Goal: Task Accomplishment & Management: Manage account settings

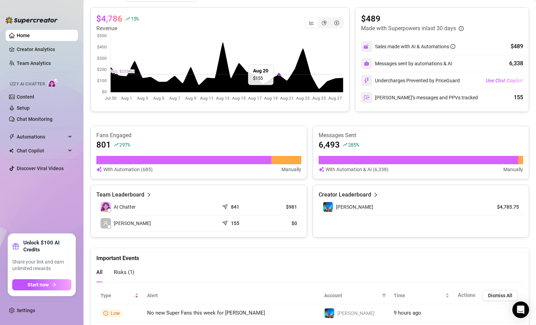
scroll to position [159, 0]
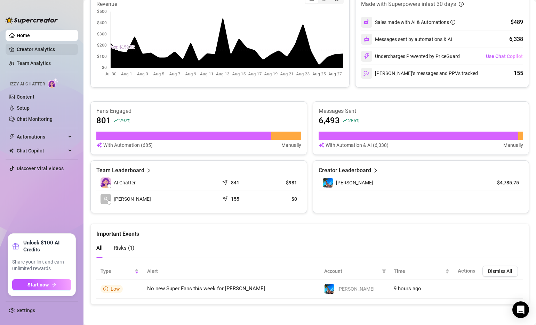
click at [30, 50] on link "Creator Analytics" at bounding box center [45, 49] width 56 height 11
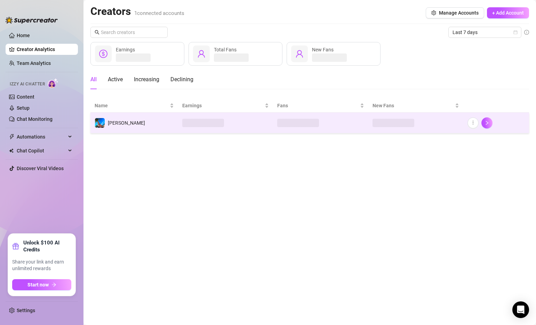
click at [258, 123] on td at bounding box center [225, 123] width 95 height 21
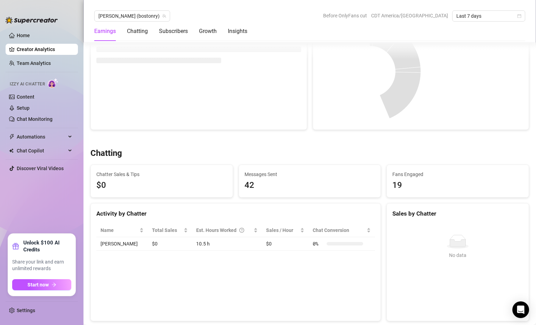
scroll to position [126, 0]
click at [29, 110] on link "Setup" at bounding box center [23, 108] width 13 height 6
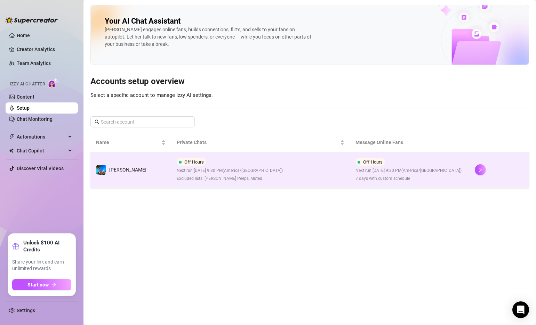
click at [285, 170] on td "Off Hours Next run: [DATE] 9:30 PM ( [GEOGRAPHIC_DATA]/[GEOGRAPHIC_DATA] ) Excl…" at bounding box center [260, 170] width 179 height 36
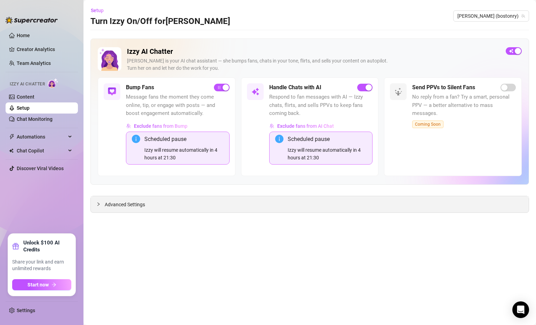
click at [97, 204] on icon "collapsed" at bounding box center [98, 204] width 4 height 4
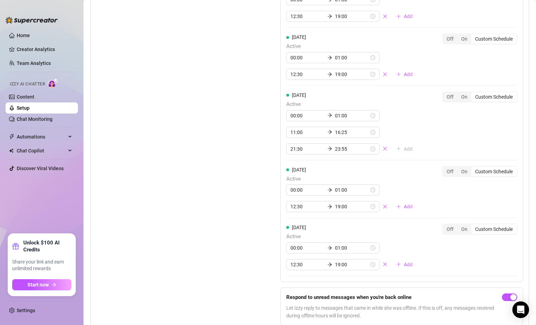
scroll to position [808, 0]
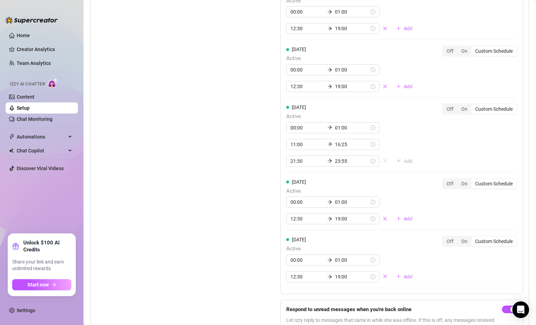
click at [383, 159] on icon "close" at bounding box center [385, 161] width 4 height 4
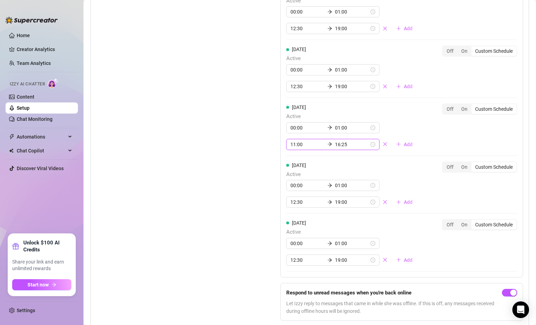
click at [292, 141] on input "11:00" at bounding box center [307, 145] width 34 height 8
click at [297, 165] on div "12" at bounding box center [295, 165] width 17 height 10
click at [316, 211] on div "30" at bounding box center [315, 214] width 17 height 10
type input "12:30"
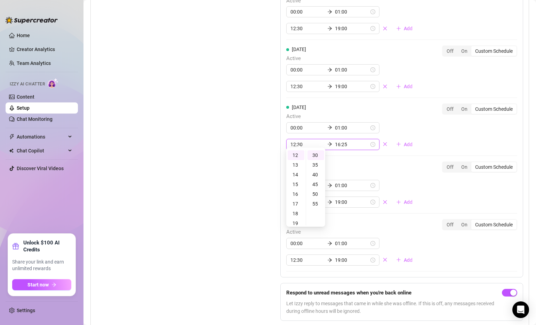
scroll to position [49, 0]
click at [335, 141] on input "16:25" at bounding box center [352, 145] width 34 height 8
click at [316, 182] on div "19" at bounding box center [315, 185] width 17 height 10
type input "19:00"
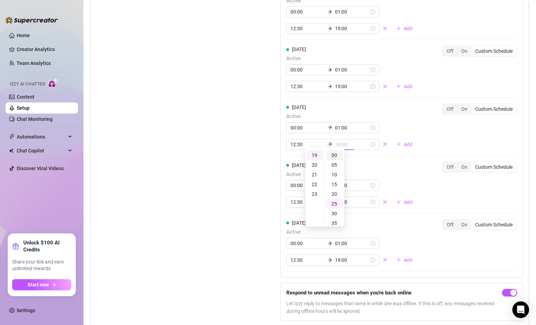
click at [337, 154] on div "00" at bounding box center [334, 156] width 17 height 10
click at [216, 155] on div "Set Active Hours (Izzy Availability) Set specific hours when Izzy engaging with…" at bounding box center [170, 96] width 149 height 461
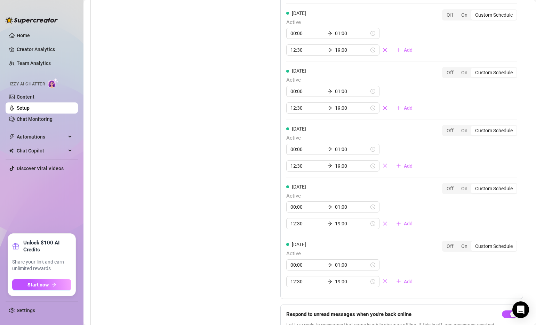
scroll to position [787, 0]
click at [335, 162] on input "19:00" at bounding box center [352, 166] width 34 height 8
click at [315, 213] on div "23" at bounding box center [315, 215] width 17 height 10
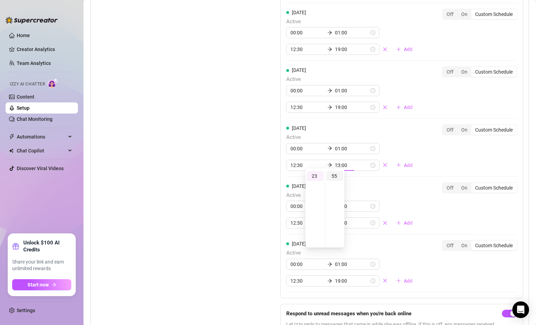
type input "23:55"
click at [335, 176] on div "55" at bounding box center [334, 176] width 17 height 10
click at [241, 171] on div "Set Active Hours (Izzy Availability) Set specific hours when Izzy engaging with…" at bounding box center [170, 117] width 149 height 461
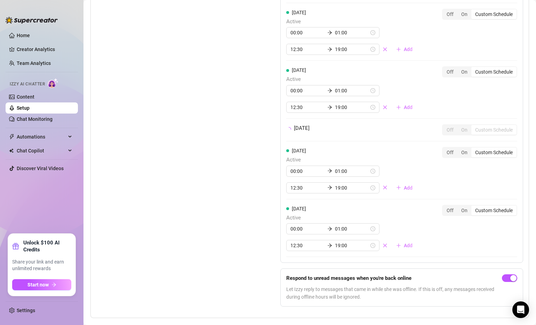
click at [238, 165] on div "Set Active Hours (Izzy Availability) Set specific hours when Izzy engaging with…" at bounding box center [170, 99] width 149 height 425
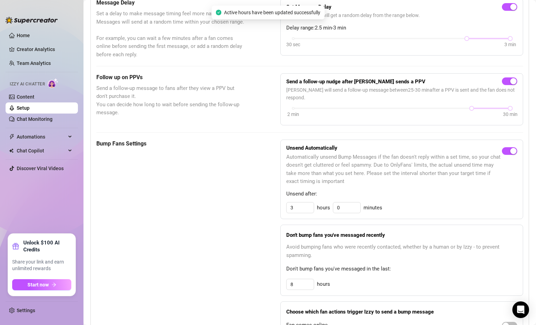
scroll to position [0, 0]
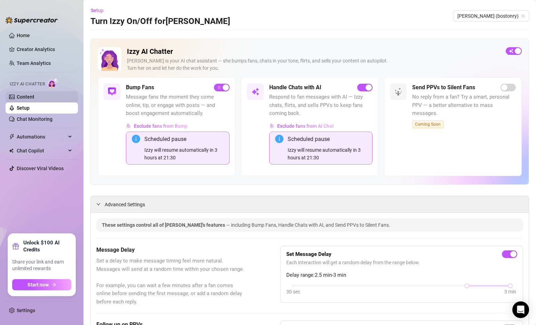
click at [31, 96] on link "Content" at bounding box center [26, 97] width 18 height 6
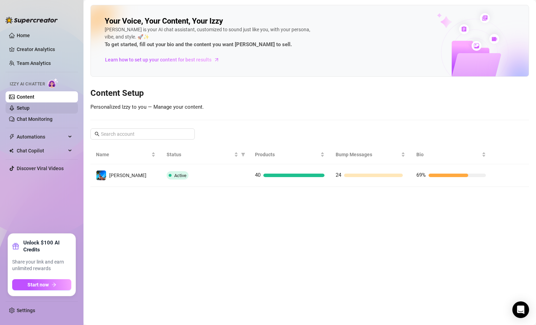
click at [30, 110] on link "Setup" at bounding box center [23, 108] width 13 height 6
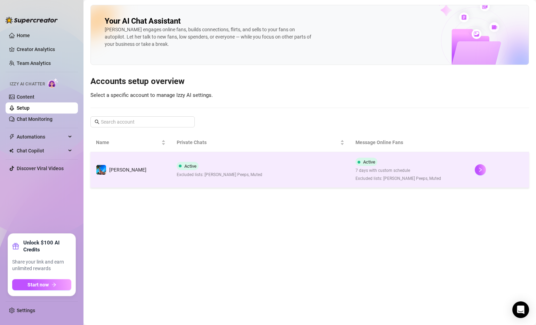
click at [290, 176] on td "Active Excluded lists: [PERSON_NAME] Peeps, Muted" at bounding box center [260, 170] width 179 height 36
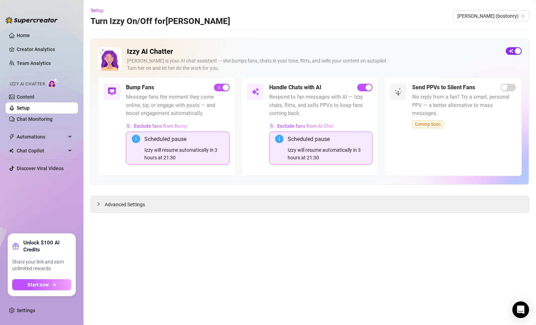
click at [515, 51] on div "button" at bounding box center [517, 51] width 6 height 6
click at [513, 50] on button "button" at bounding box center [513, 51] width 16 height 8
click at [98, 206] on icon "collapsed" at bounding box center [98, 204] width 4 height 4
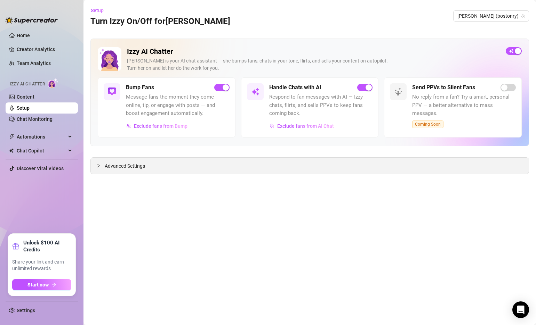
click at [96, 165] on div "Advanced Settings" at bounding box center [310, 166] width 438 height 16
click at [99, 167] on icon "collapsed" at bounding box center [98, 166] width 4 height 4
